Goal: Navigation & Orientation: Find specific page/section

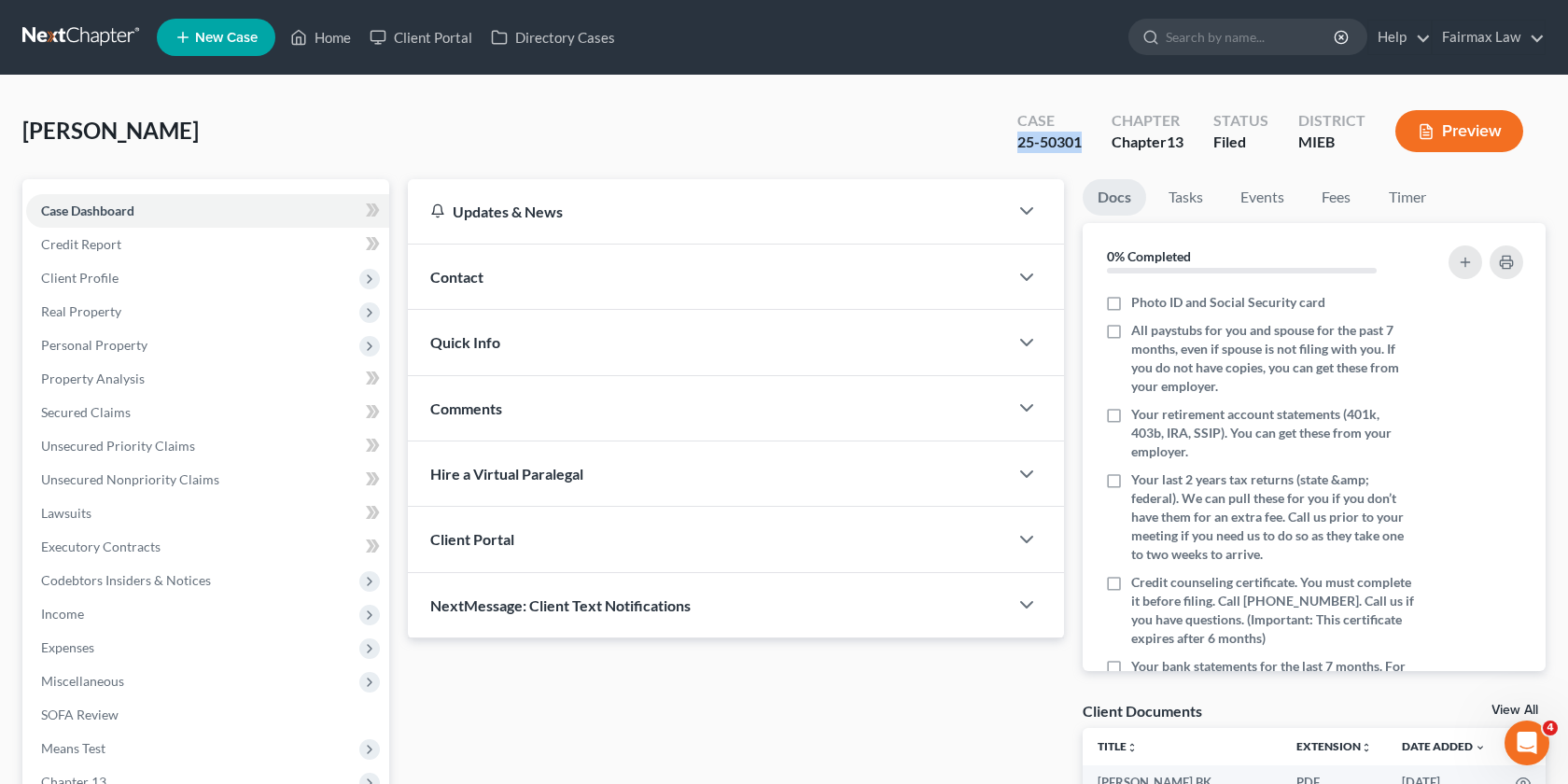
drag, startPoint x: 1087, startPoint y: 147, endPoint x: 997, endPoint y: 141, distance: 90.2
click at [997, 141] on div "Case 25-50301 Chapter Chapter 13 Status Filed District MIEB Preview" at bounding box center [1270, 131] width 550 height 66
copy div "25-50301"
drag, startPoint x: 100, startPoint y: 135, endPoint x: 0, endPoint y: 131, distance: 100.1
click at [0, 131] on div "Thomas, Jovonn Upgraded Case 25-50301 Chapter Chapter 13 Status Filed District …" at bounding box center [784, 532] width 1568 height 916
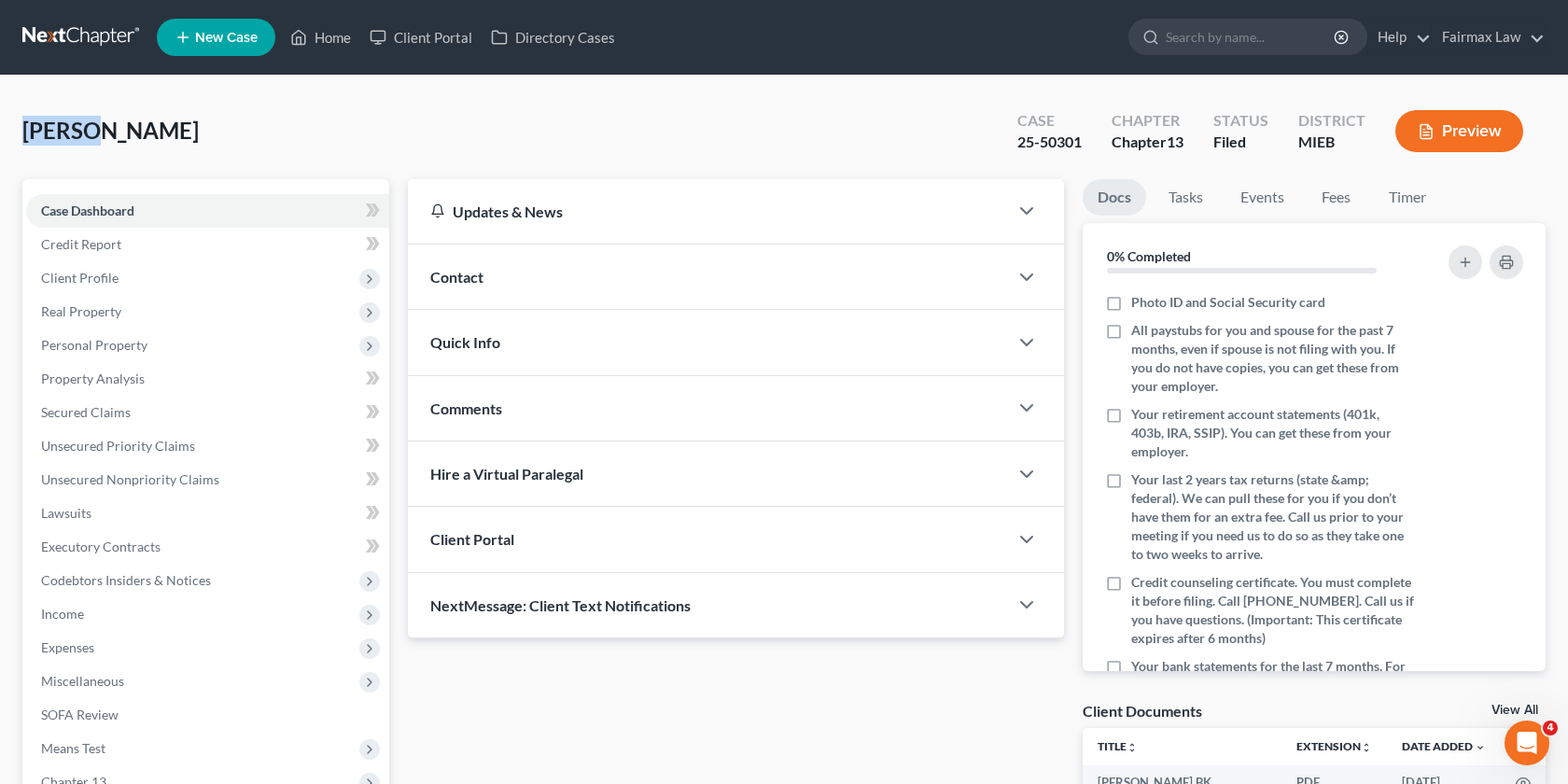
copy span "Thomas"
